Goal: Task Accomplishment & Management: Manage account settings

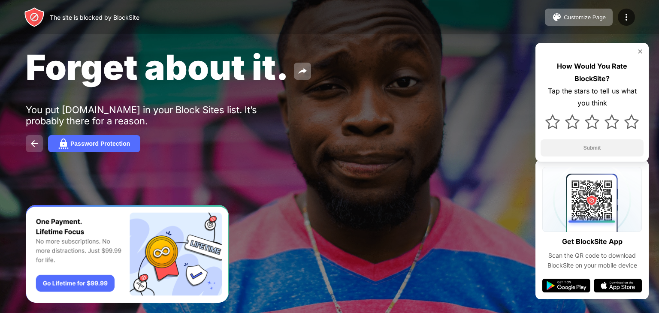
click at [32, 142] on img at bounding box center [34, 144] width 10 height 10
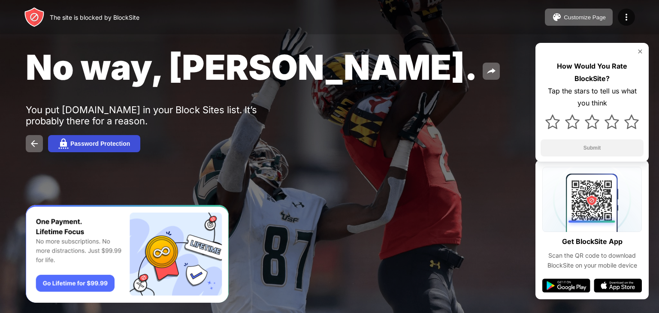
click at [105, 148] on button "Password Protection" at bounding box center [94, 143] width 92 height 17
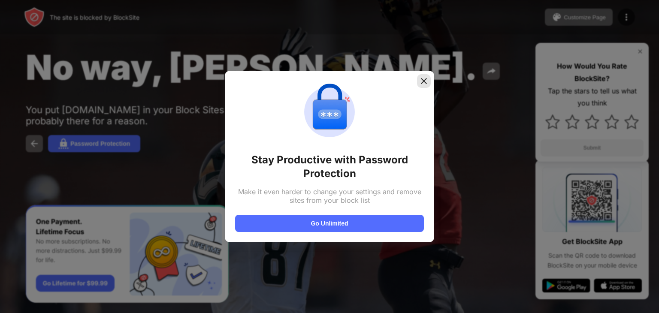
click at [425, 80] on img at bounding box center [424, 81] width 9 height 9
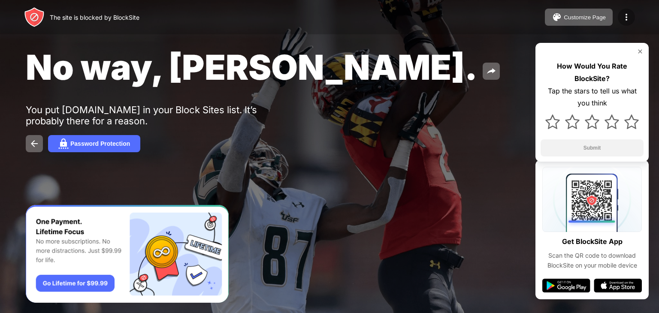
click at [628, 19] on img at bounding box center [626, 17] width 10 height 10
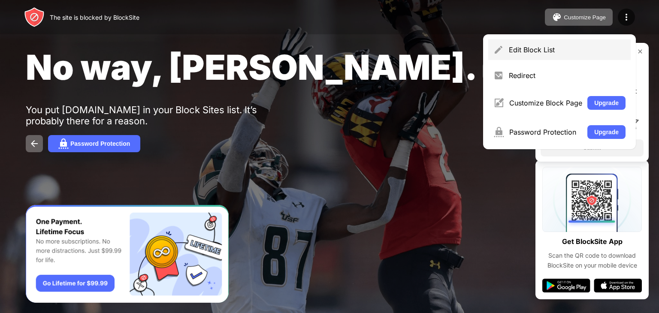
click at [561, 52] on div "Edit Block List" at bounding box center [567, 49] width 117 height 9
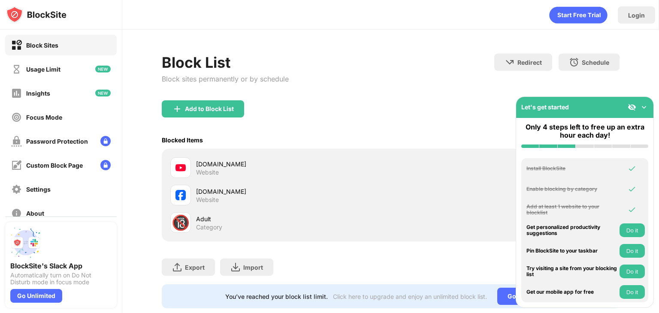
click at [646, 103] on img at bounding box center [644, 107] width 9 height 9
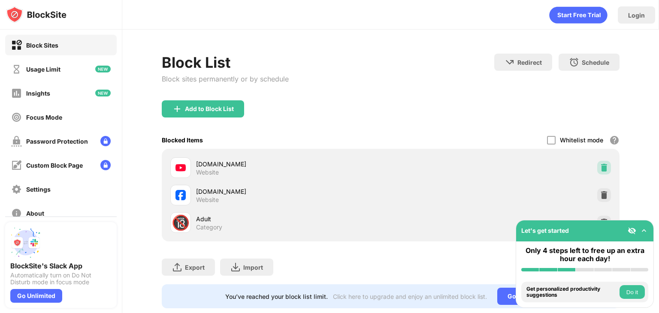
click at [600, 166] on img at bounding box center [604, 167] width 9 height 9
